Goal: Information Seeking & Learning: Check status

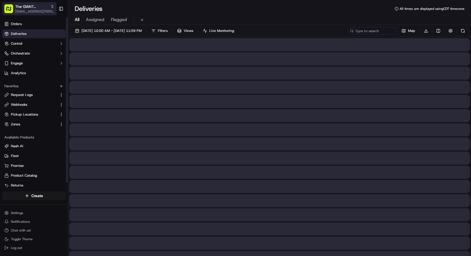
click at [25, 12] on span "[EMAIL_ADDRESS][PERSON_NAME][DOMAIN_NAME]" at bounding box center [34, 11] width 39 height 4
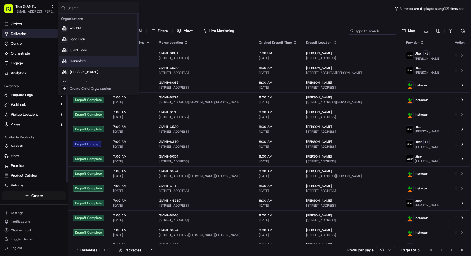
click at [83, 62] on span "Hannaford" at bounding box center [78, 61] width 16 height 5
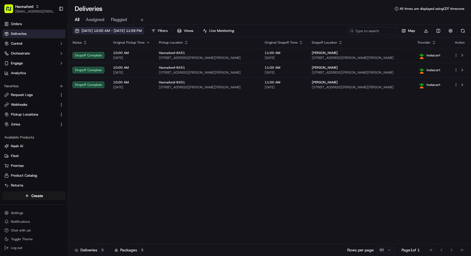
click at [101, 31] on span "[DATE] 12:00 AM - [DATE] 11:59 PM" at bounding box center [111, 30] width 60 height 5
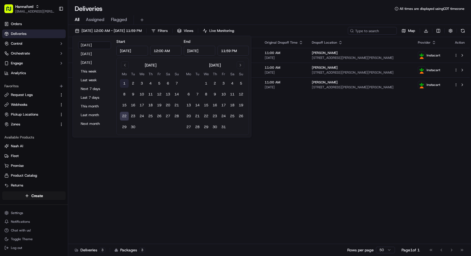
click at [123, 83] on button "1" at bounding box center [124, 83] width 9 height 9
type input "Sep 1, 2025"
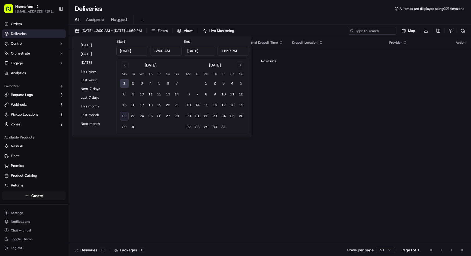
click at [125, 115] on button "22" at bounding box center [124, 116] width 9 height 9
type input "Sep 22, 2025"
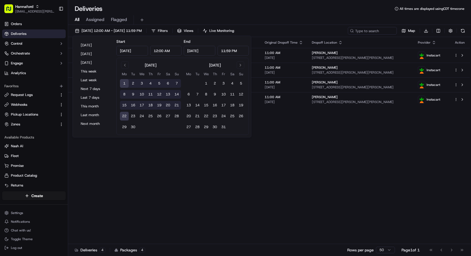
click at [212, 186] on div "Status Original Pickup Time Pickup Location Original Dropoff Time Dropoff Locat…" at bounding box center [269, 140] width 402 height 207
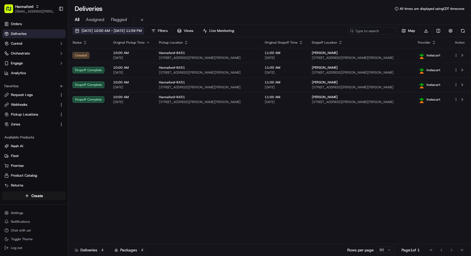
click at [111, 32] on span "09/01/2025 12:00 AM - 09/22/2025 11:59 PM" at bounding box center [111, 30] width 60 height 5
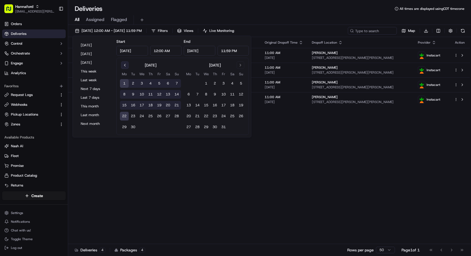
click at [124, 63] on button "Go to previous month" at bounding box center [125, 65] width 8 height 8
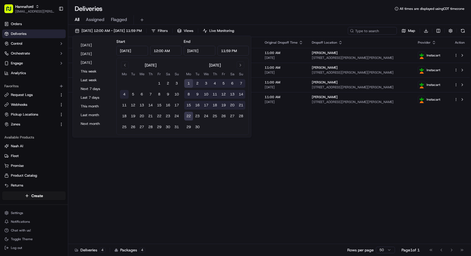
click at [126, 93] on button "4" at bounding box center [124, 94] width 9 height 9
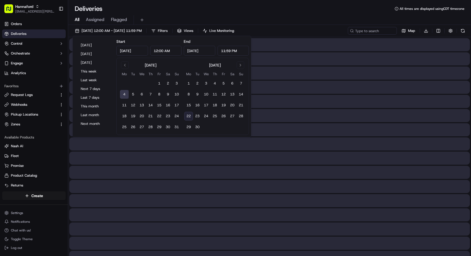
type input "Aug 4, 2025"
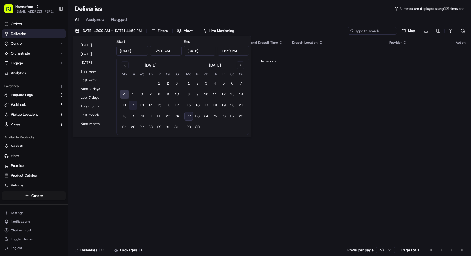
click at [129, 103] on button "12" at bounding box center [133, 105] width 9 height 9
type input "Aug 12, 2025"
click at [122, 104] on button "11" at bounding box center [124, 105] width 9 height 9
type input "Aug 11, 2025"
click at [206, 53] on input "Aug 11, 2025" at bounding box center [200, 51] width 32 height 10
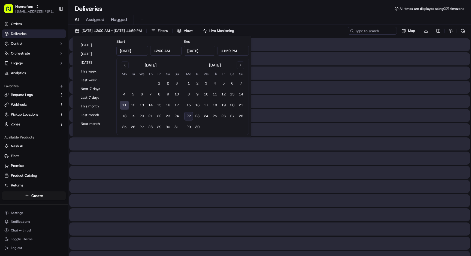
click at [188, 114] on button "22" at bounding box center [188, 116] width 9 height 9
type input "Sep 22, 2025"
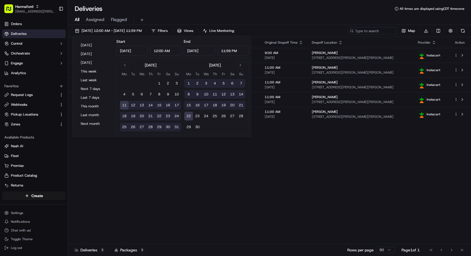
click at [266, 13] on div "Deliveries All times are displayed using CDT timezone" at bounding box center [269, 8] width 403 height 9
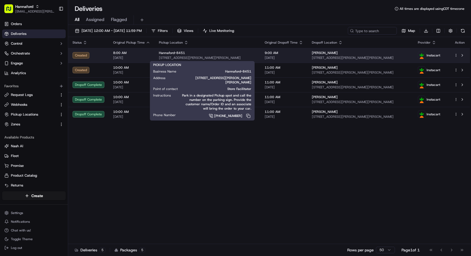
click at [195, 57] on span "[STREET_ADDRESS][PERSON_NAME][PERSON_NAME]" at bounding box center [207, 58] width 97 height 4
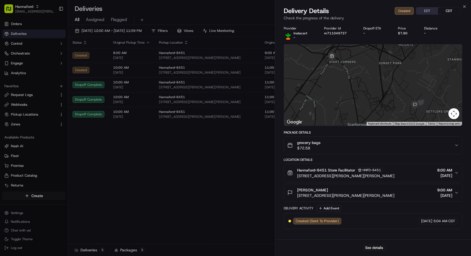
click at [468, 5] on div "Close Delivery Details Created EDT CDT Check the progress of the delivery Provi…" at bounding box center [373, 128] width 196 height 256
click at [465, 7] on icon "button" at bounding box center [464, 6] width 4 height 4
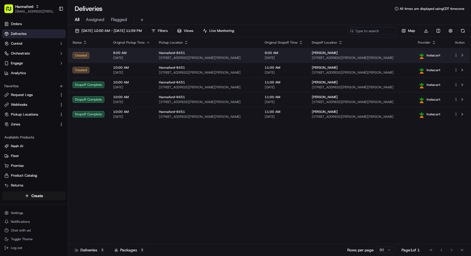
click at [192, 53] on div "Hannaford-8451" at bounding box center [207, 53] width 97 height 4
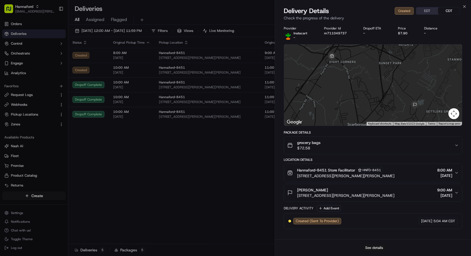
click at [372, 247] on button "See details" at bounding box center [374, 248] width 23 height 8
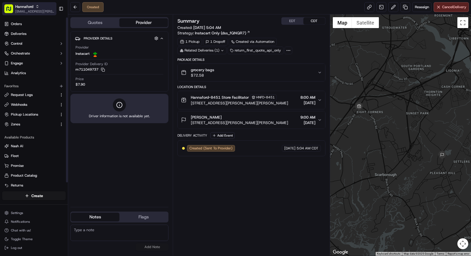
click at [32, 9] on span "Hannaford" at bounding box center [24, 6] width 18 height 5
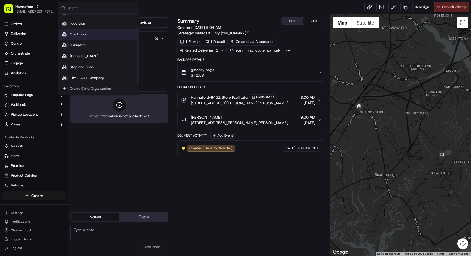
scroll to position [19, 0]
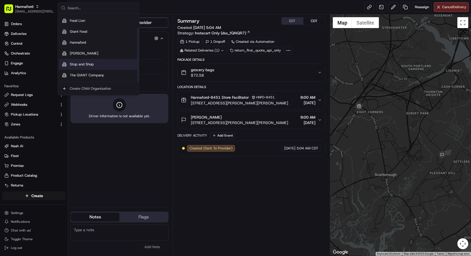
click at [93, 61] on div "Stop and Shop" at bounding box center [98, 64] width 79 height 11
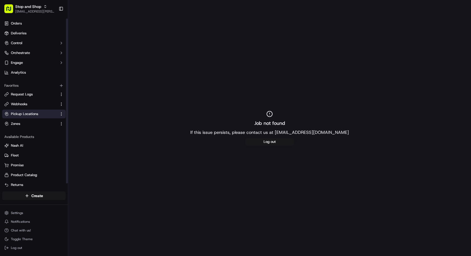
scroll to position [1, 0]
click at [27, 34] on link "Deliveries" at bounding box center [33, 32] width 63 height 9
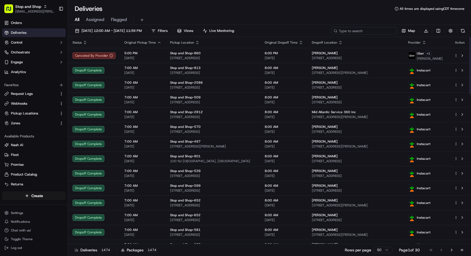
click at [376, 31] on input at bounding box center [363, 31] width 65 height 8
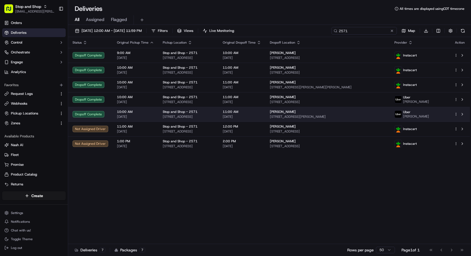
type input "2571"
click at [163, 113] on span "Stop and Shop - 2571" at bounding box center [180, 112] width 35 height 4
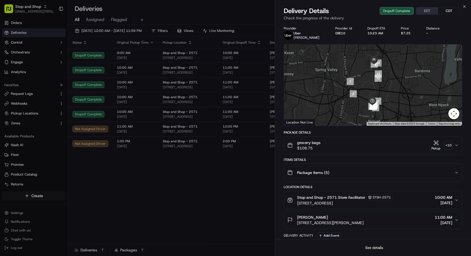
click at [369, 246] on button "See details" at bounding box center [374, 248] width 23 height 8
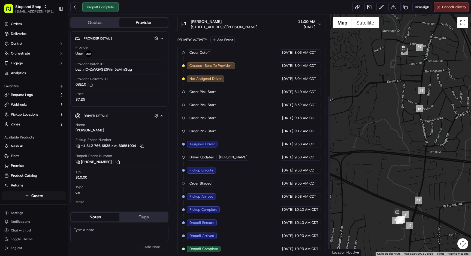
scroll to position [135, 0]
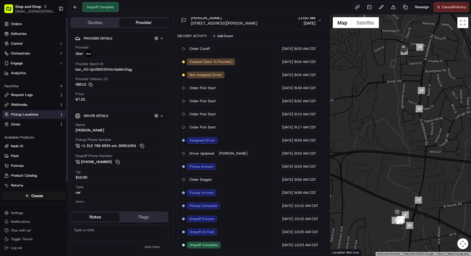
click at [21, 114] on span "Pickup Locations" at bounding box center [24, 114] width 27 height 5
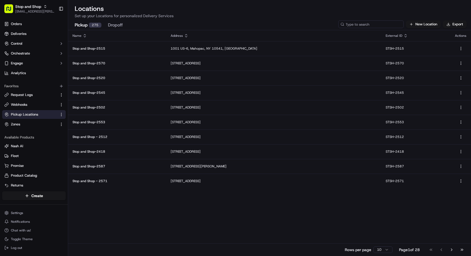
click at [378, 26] on input at bounding box center [370, 24] width 65 height 8
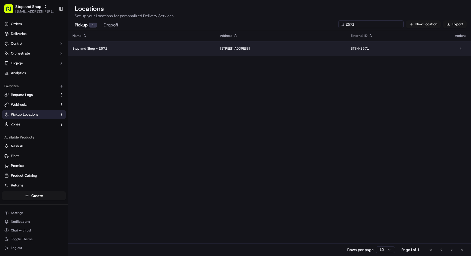
type input "2571"
click at [250, 50] on p "101 Market St E, Nanuet, NY 10954, US" at bounding box center [281, 48] width 122 height 4
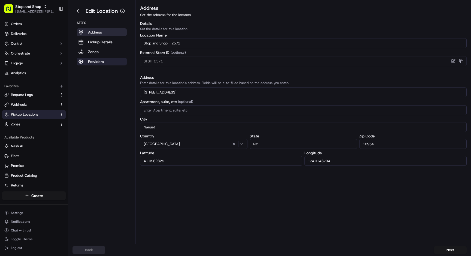
click at [93, 63] on p "Providers" at bounding box center [96, 61] width 16 height 5
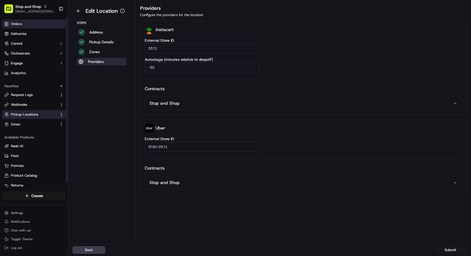
click at [28, 24] on link "Orders" at bounding box center [33, 24] width 63 height 9
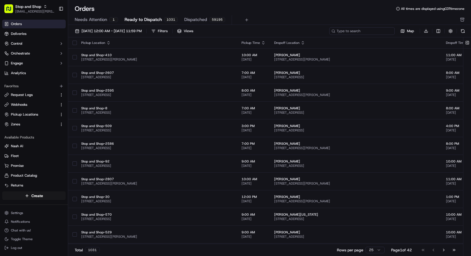
click at [357, 31] on input at bounding box center [361, 31] width 65 height 8
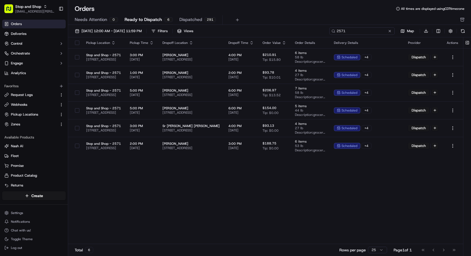
type input "2571"
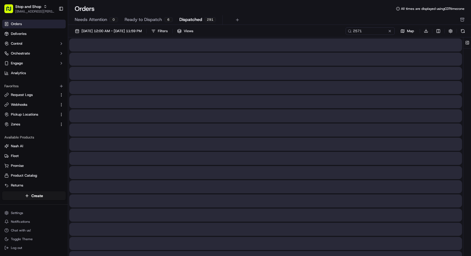
click at [193, 20] on span "Dispatched" at bounding box center [190, 19] width 23 height 7
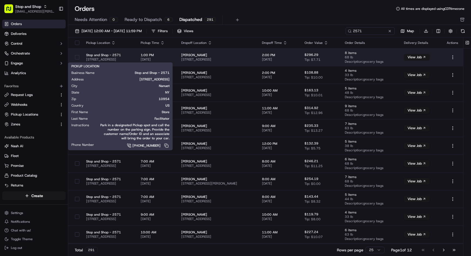
click at [117, 57] on span "101 Market St E, Nanuet, NY 10954, US" at bounding box center [109, 59] width 46 height 4
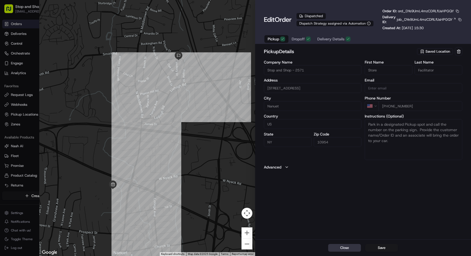
click at [347, 248] on button "Close" at bounding box center [344, 248] width 33 height 8
type input "+1"
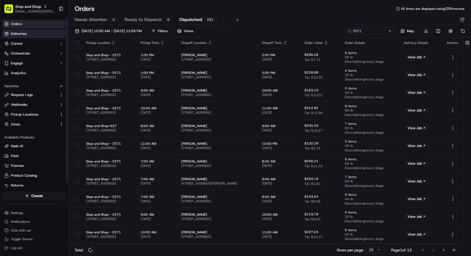
click at [41, 32] on link "Deliveries" at bounding box center [33, 33] width 63 height 9
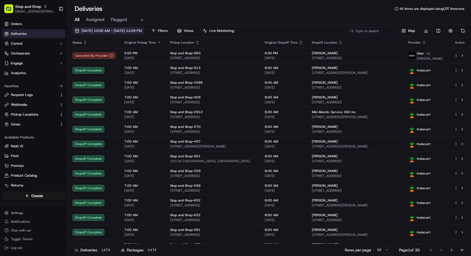
click at [115, 28] on button "09/22/2025 12:00 AM - 09/22/2025 11:59 PM" at bounding box center [108, 31] width 72 height 8
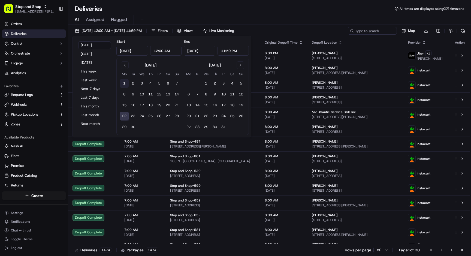
click at [123, 84] on button "1" at bounding box center [124, 83] width 9 height 9
type input "Sep 1, 2025"
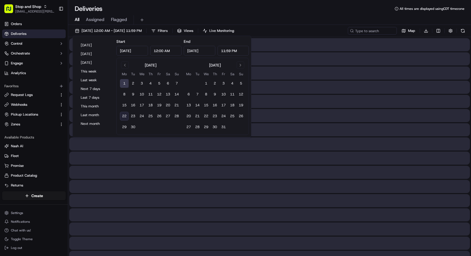
click at [122, 116] on button "22" at bounding box center [124, 116] width 9 height 9
type input "Sep 22, 2025"
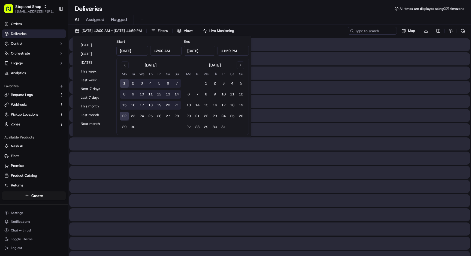
click at [254, 13] on div "All Assigned Flagged" at bounding box center [269, 19] width 403 height 12
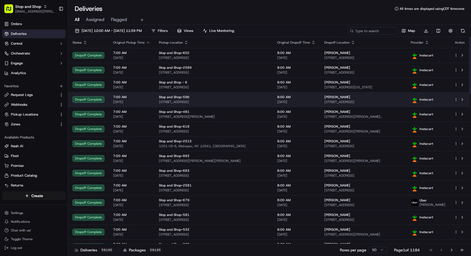
click at [181, 100] on span "180 N Main St, New City, NY 10956, US" at bounding box center [214, 102] width 110 height 4
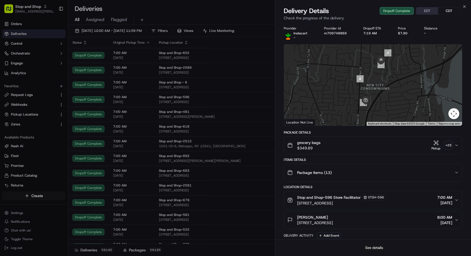
click at [377, 245] on button "See details" at bounding box center [374, 248] width 23 height 8
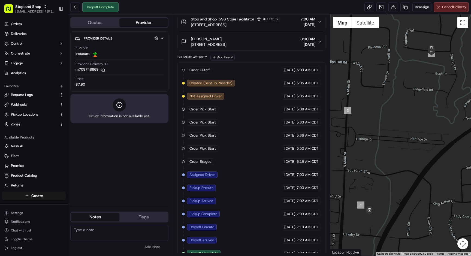
scroll to position [107, 0]
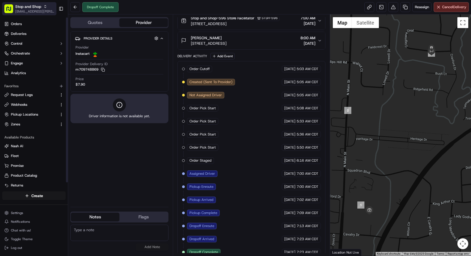
click at [30, 5] on span "Stop and Shop" at bounding box center [28, 6] width 26 height 5
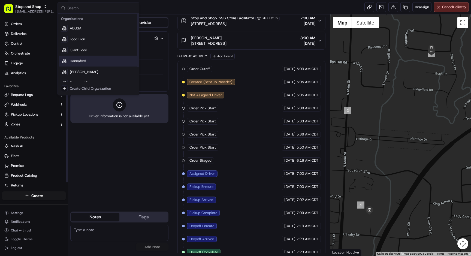
click at [91, 62] on div "Hannaford" at bounding box center [98, 61] width 79 height 11
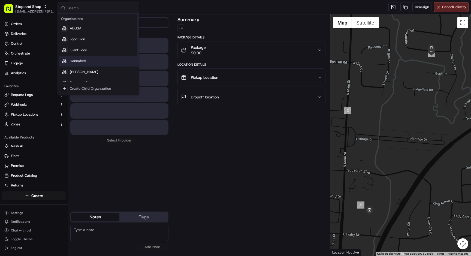
scroll to position [0, 0]
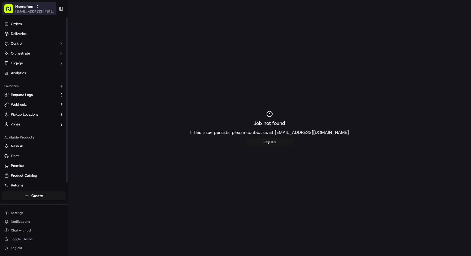
click at [31, 7] on span "Hannaford" at bounding box center [24, 6] width 18 height 5
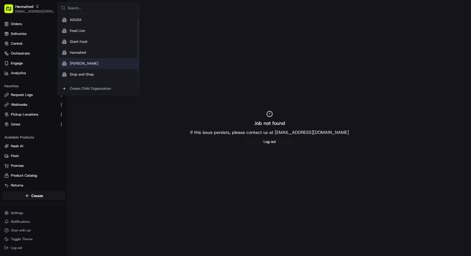
scroll to position [10, 0]
click at [83, 63] on span "[PERSON_NAME]" at bounding box center [84, 61] width 29 height 5
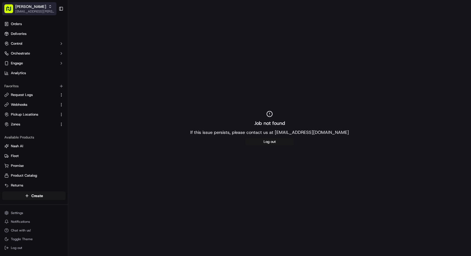
click at [31, 8] on div "[PERSON_NAME]" at bounding box center [34, 6] width 39 height 5
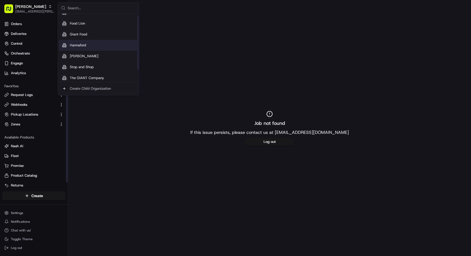
scroll to position [19, 0]
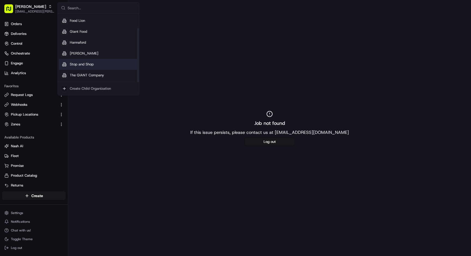
click at [86, 64] on span "Stop and Shop" at bounding box center [82, 64] width 24 height 5
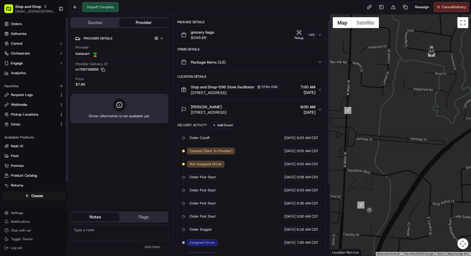
scroll to position [114, 0]
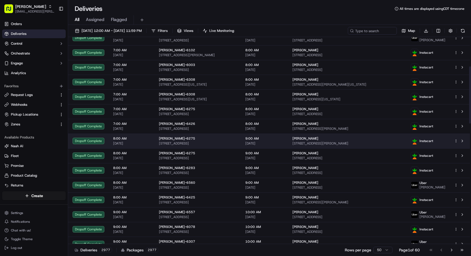
scroll to position [5, 0]
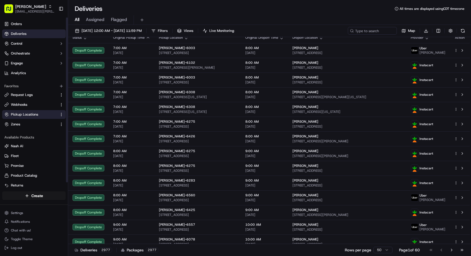
click at [37, 113] on span "Pickup Locations" at bounding box center [24, 114] width 27 height 5
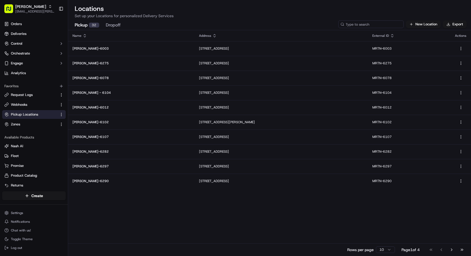
click at [366, 26] on input at bounding box center [370, 24] width 65 height 8
paste input "6102"
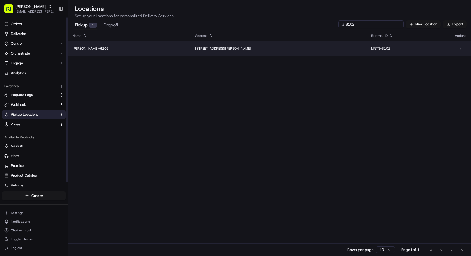
type input "6102"
click at [124, 49] on p "Martin's-6102" at bounding box center [129, 48] width 114 height 4
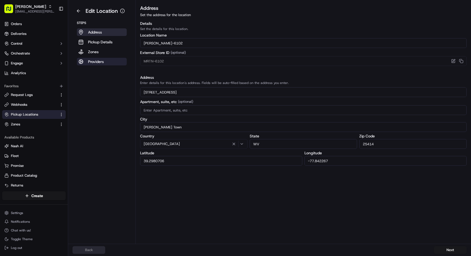
click at [108, 60] on button "Providers" at bounding box center [102, 62] width 50 height 8
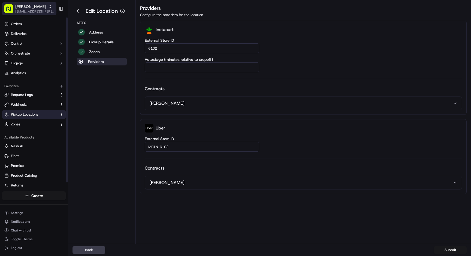
click at [36, 11] on span "[EMAIL_ADDRESS][PERSON_NAME][DOMAIN_NAME]" at bounding box center [34, 11] width 39 height 4
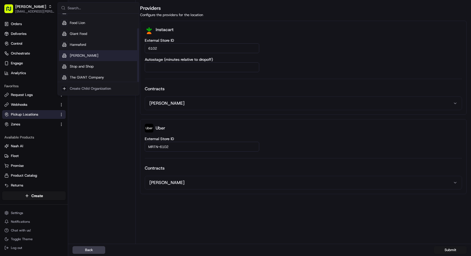
scroll to position [19, 0]
click at [91, 62] on span "Stop and Shop" at bounding box center [82, 64] width 24 height 5
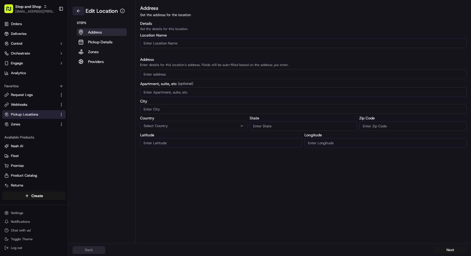
click at [75, 10] on button at bounding box center [78, 11] width 12 height 9
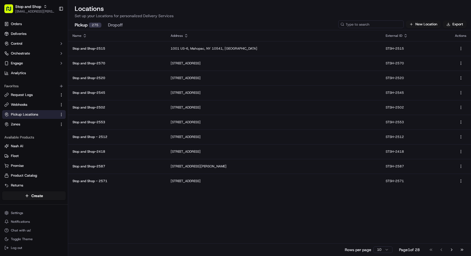
click at [377, 22] on input at bounding box center [370, 24] width 65 height 8
paste input "2571"
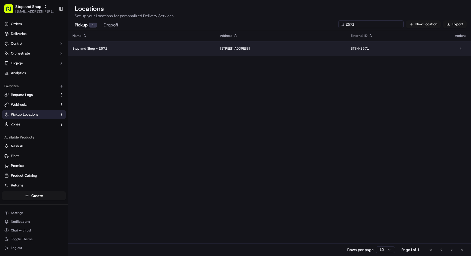
type input "2571"
click at [97, 51] on td "Stop and Shop - 2571" at bounding box center [141, 48] width 147 height 15
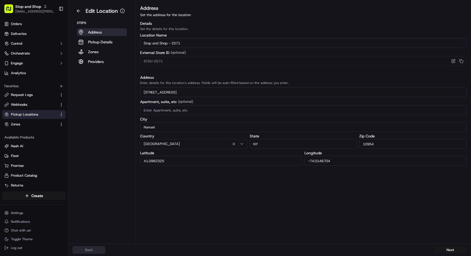
click at [98, 68] on aside "Edit Location Steps Address Pickup Details Zones Providers" at bounding box center [102, 122] width 68 height 244
click at [100, 62] on p "Providers" at bounding box center [96, 61] width 16 height 5
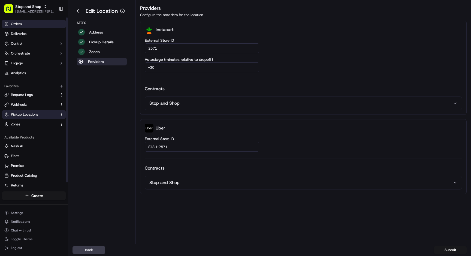
click at [33, 25] on link "Orders" at bounding box center [33, 24] width 63 height 9
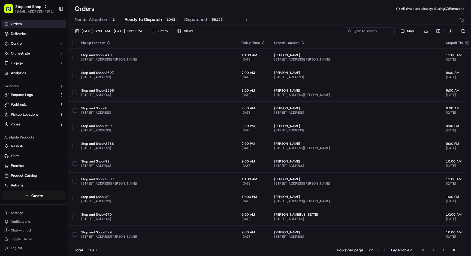
click at [192, 18] on span "Dispatched" at bounding box center [195, 19] width 23 height 7
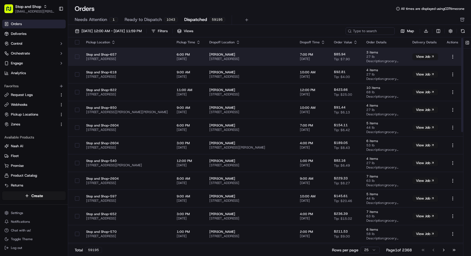
scroll to position [1, 0]
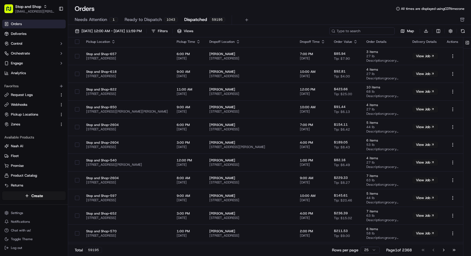
click at [357, 31] on input at bounding box center [361, 31] width 65 height 8
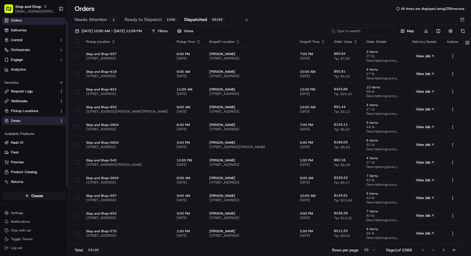
scroll to position [5, 0]
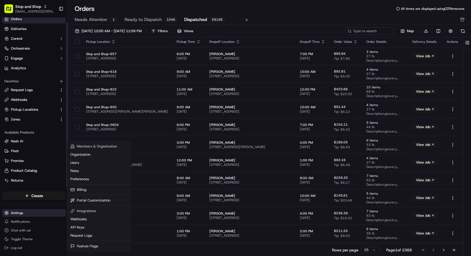
click at [25, 210] on html "Stop and Shop archana.ravishankar@adusa.com Toggle Sidebar Orders Deliveries Co…" at bounding box center [235, 128] width 471 height 256
